Goal: Task Accomplishment & Management: Use online tool/utility

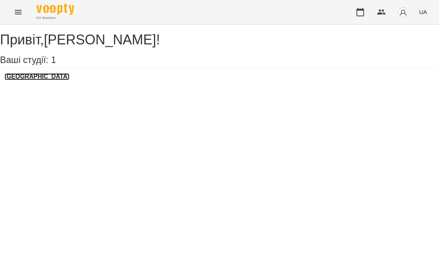
click at [49, 80] on h3 "[GEOGRAPHIC_DATA]" at bounding box center [37, 76] width 65 height 7
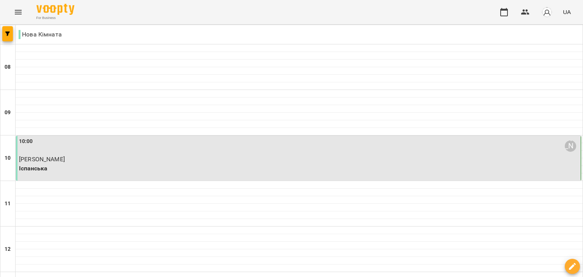
scroll to position [244, 0]
type input "**********"
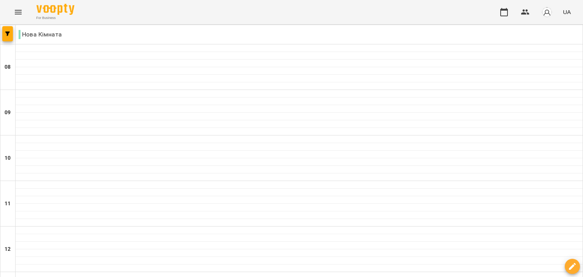
scroll to position [406, 0]
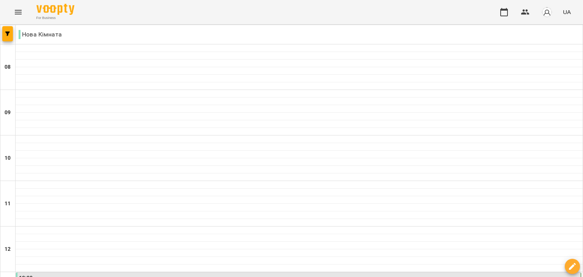
scroll to position [238, 0]
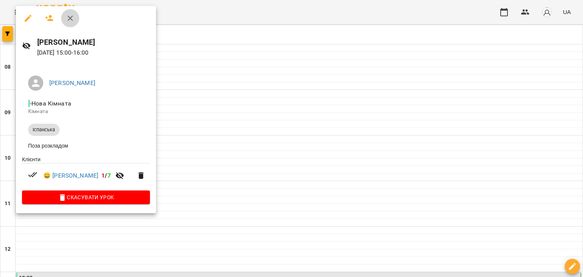
click at [74, 15] on icon "button" at bounding box center [70, 18] width 9 height 9
